Goal: Find specific page/section: Find specific page/section

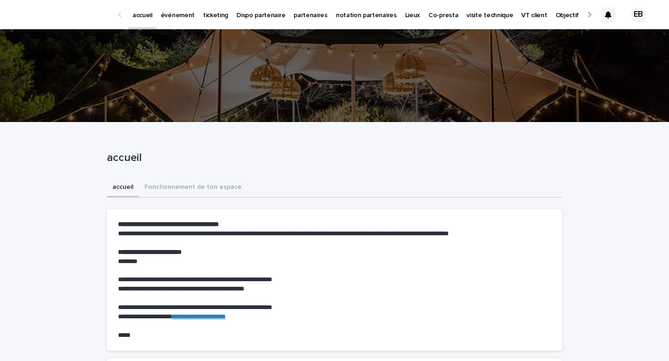
click at [610, 16] on icon at bounding box center [608, 14] width 7 height 7
click at [610, 17] on icon at bounding box center [608, 14] width 7 height 7
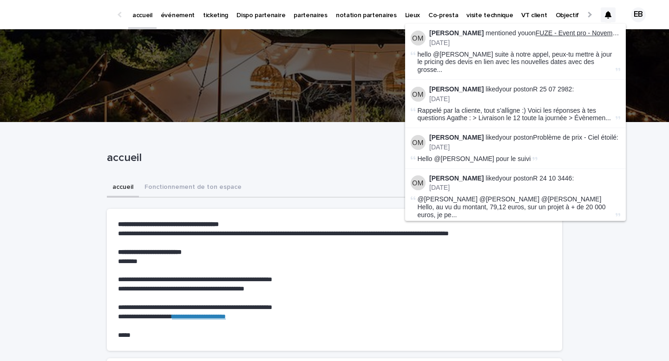
click at [571, 35] on link "FUZE - Event pro - Novembre - IDF" at bounding box center [586, 32] width 103 height 7
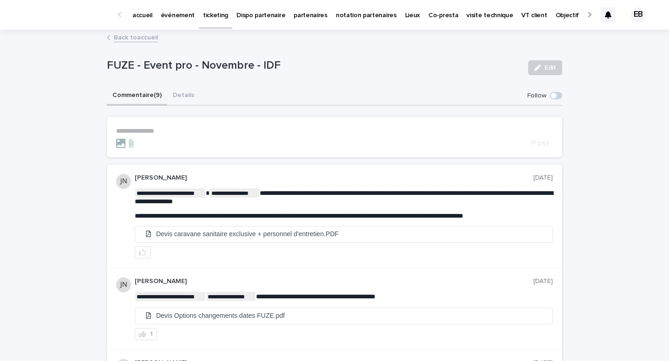
click at [612, 10] on div at bounding box center [607, 14] width 15 height 15
click at [176, 20] on link "événement" at bounding box center [177, 14] width 42 height 29
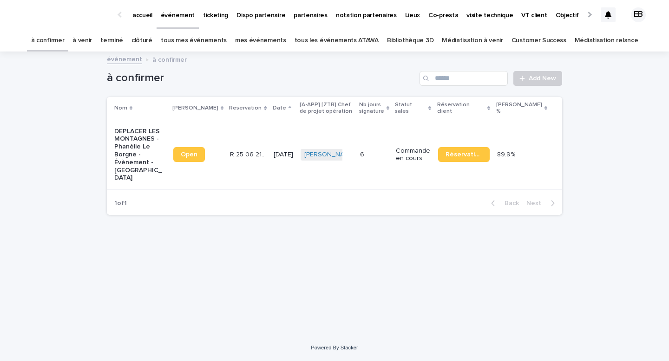
click at [319, 37] on link "tous les événements ATAWA" at bounding box center [336, 41] width 84 height 22
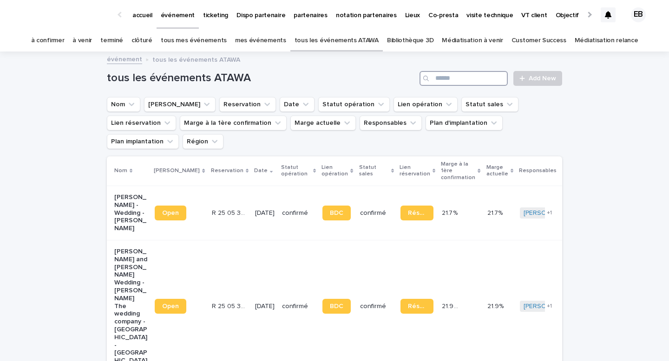
click at [453, 78] on input "Search" at bounding box center [463, 78] width 88 height 15
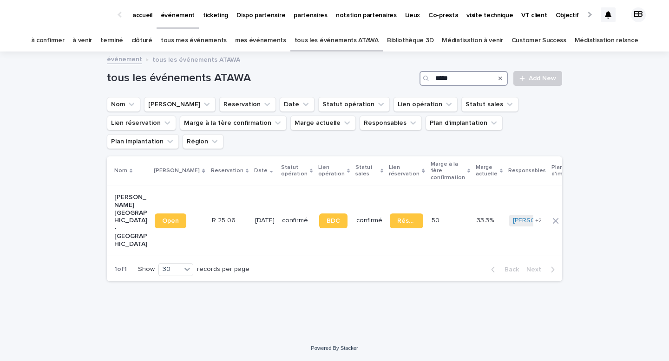
type input "*****"
click at [212, 215] on p "R 25 06 932" at bounding box center [229, 220] width 35 height 10
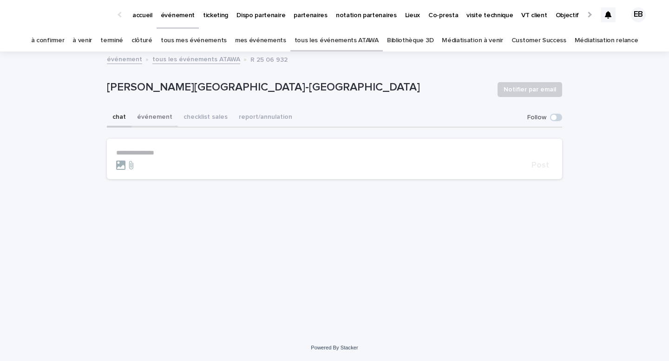
click at [156, 124] on button "événement" at bounding box center [154, 118] width 46 height 20
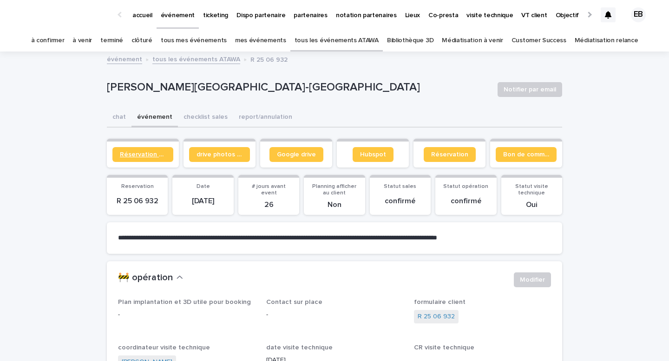
click at [156, 162] on link "Réservation client" at bounding box center [142, 154] width 61 height 15
click at [120, 118] on button "chat" at bounding box center [119, 118] width 25 height 20
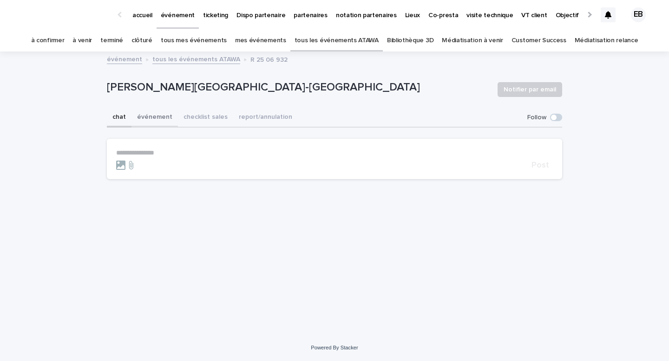
click at [150, 120] on button "événement" at bounding box center [154, 118] width 46 height 20
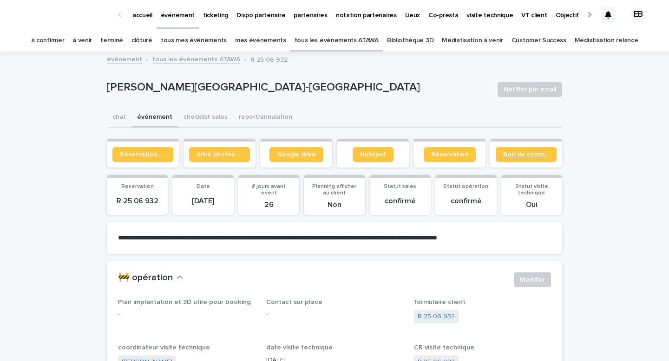
click at [527, 158] on link "Bon de commande" at bounding box center [525, 154] width 61 height 15
click at [146, 15] on p "accueil" at bounding box center [142, 10] width 20 height 20
